Goal: Task Accomplishment & Management: Use online tool/utility

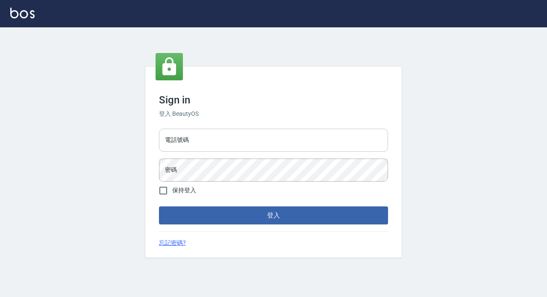
click at [218, 138] on input "電話號碼" at bounding box center [273, 140] width 229 height 23
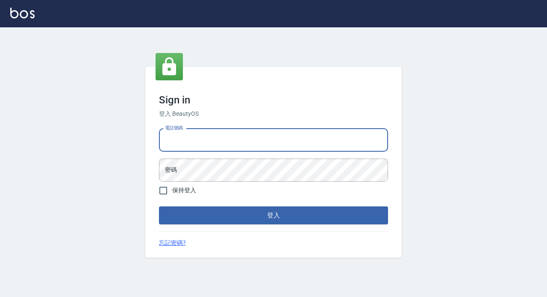
type input "89729295"
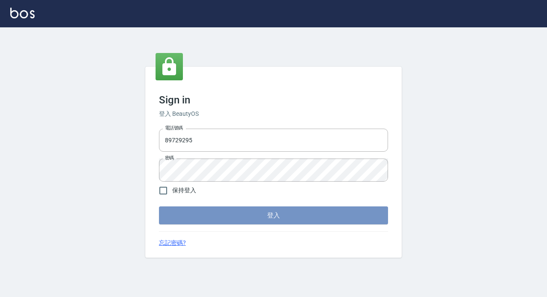
click at [232, 208] on button "登入" at bounding box center [273, 215] width 229 height 18
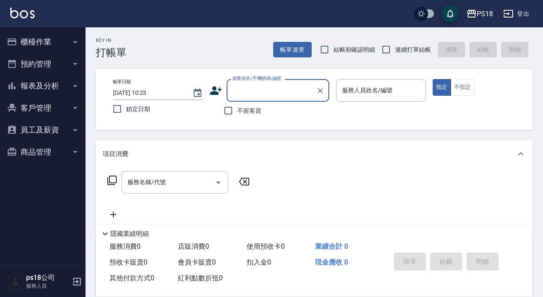
click at [48, 45] on button "櫃檯作業" at bounding box center [42, 42] width 79 height 22
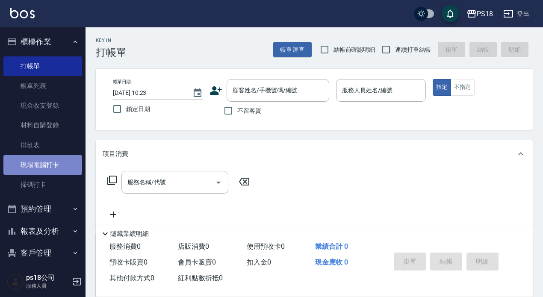
click at [72, 163] on link "現場電腦打卡" at bounding box center [42, 165] width 79 height 20
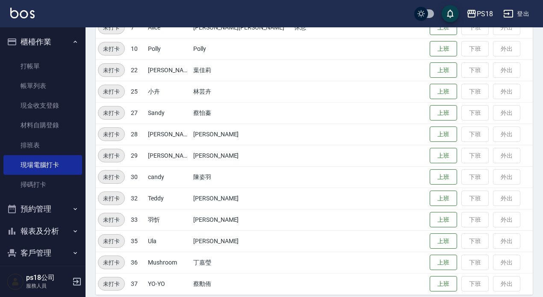
scroll to position [194, 0]
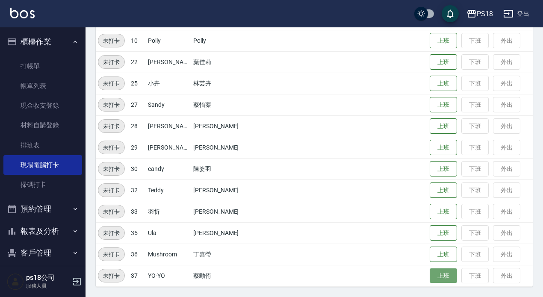
click at [429, 277] on button "上班" at bounding box center [442, 275] width 27 height 15
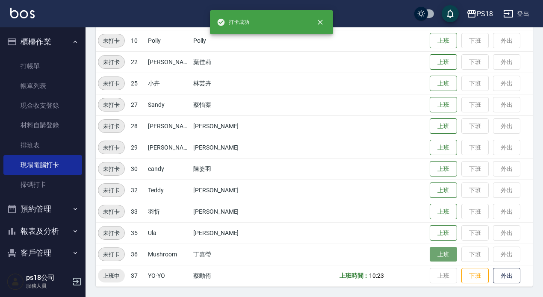
click at [429, 255] on button "上班" at bounding box center [442, 254] width 27 height 15
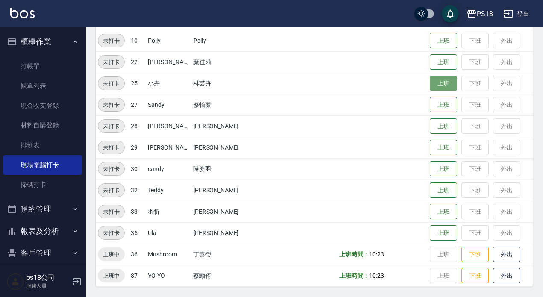
click at [429, 81] on button "上班" at bounding box center [442, 83] width 27 height 15
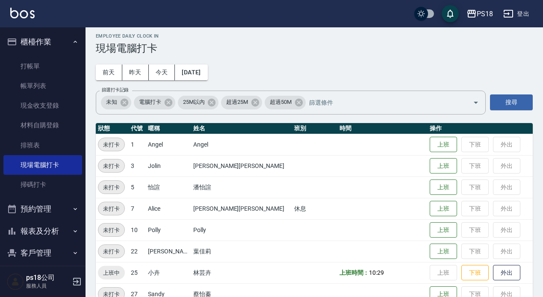
scroll to position [0, 0]
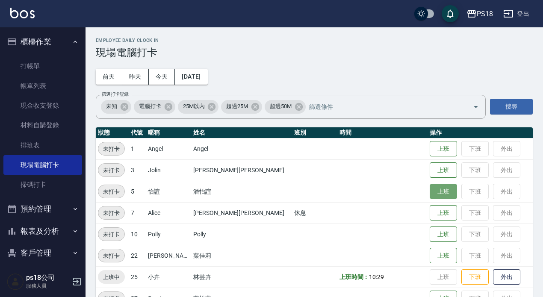
click at [429, 188] on button "上班" at bounding box center [442, 191] width 27 height 15
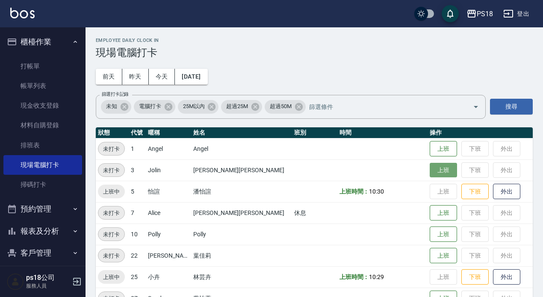
click at [429, 172] on button "上班" at bounding box center [442, 170] width 27 height 15
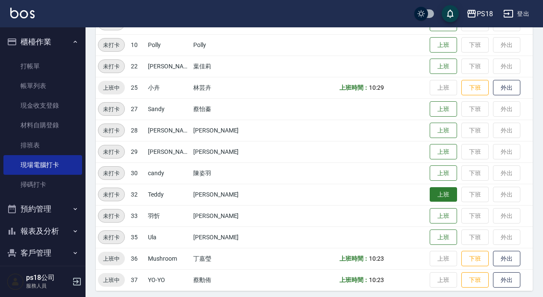
scroll to position [194, 0]
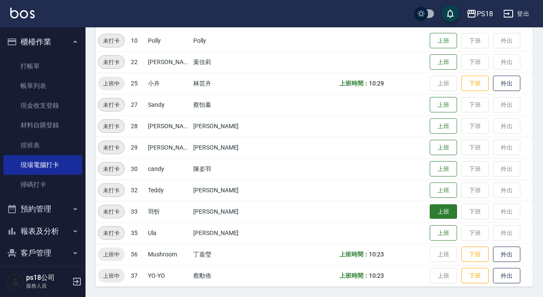
click at [429, 210] on button "上班" at bounding box center [442, 211] width 27 height 15
